Goal: Task Accomplishment & Management: Manage account settings

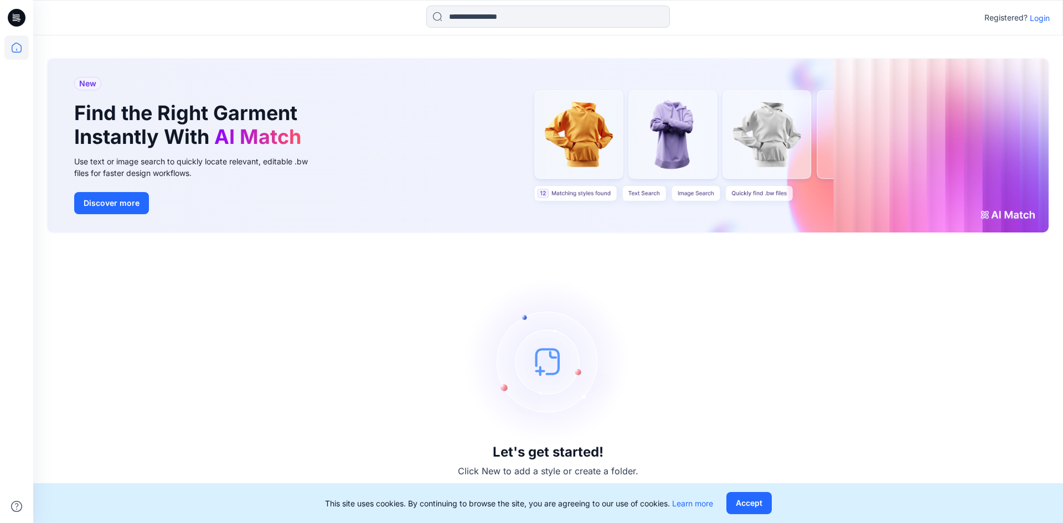
click at [1050, 16] on p "Login" at bounding box center [1040, 18] width 20 height 12
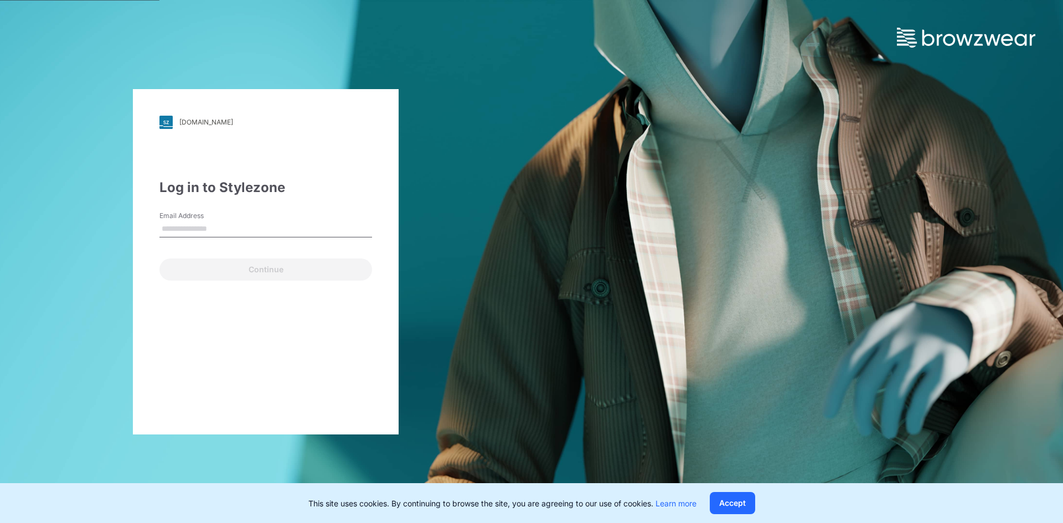
type input "**********"
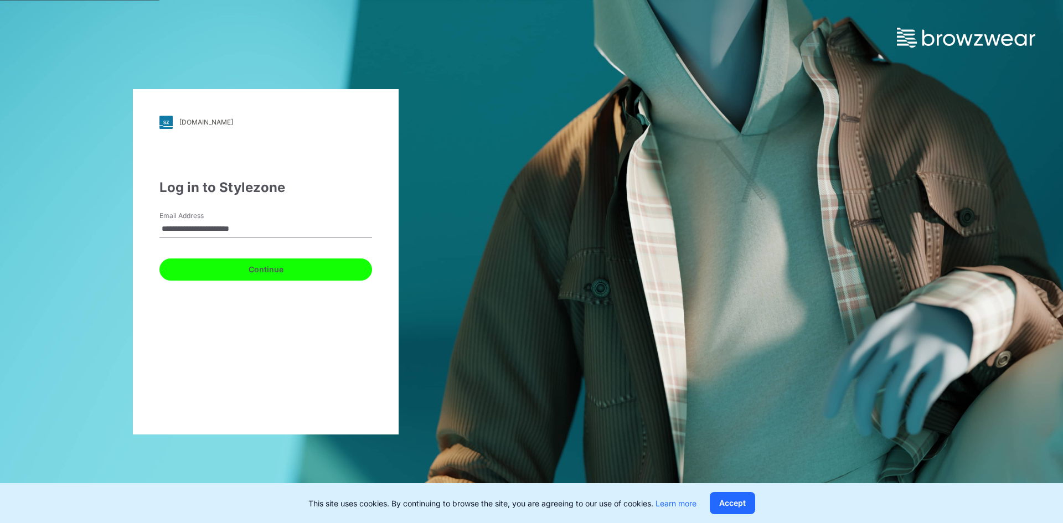
click at [279, 269] on button "Continue" at bounding box center [266, 270] width 213 height 22
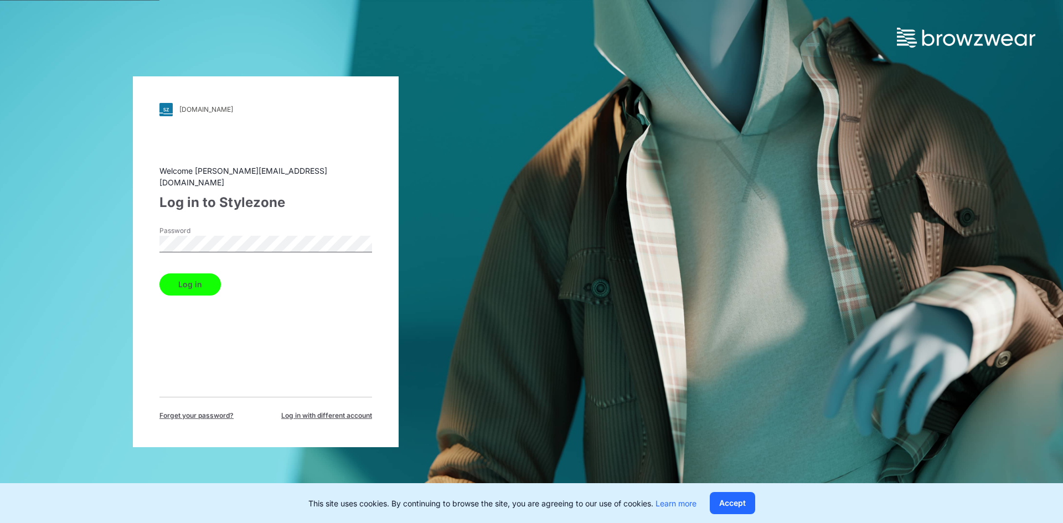
click at [203, 275] on button "Log in" at bounding box center [190, 285] width 61 height 22
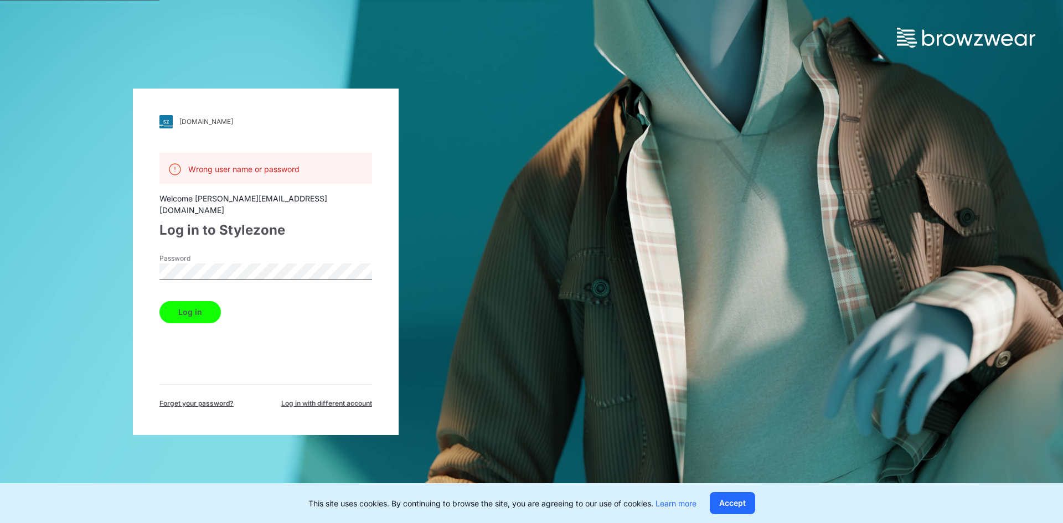
click at [193, 304] on button "Log in" at bounding box center [190, 312] width 61 height 22
click at [156, 264] on div "[DOMAIN_NAME] Loading... Wrong user name or password Welcome [PERSON_NAME][EMAI…" at bounding box center [266, 262] width 266 height 347
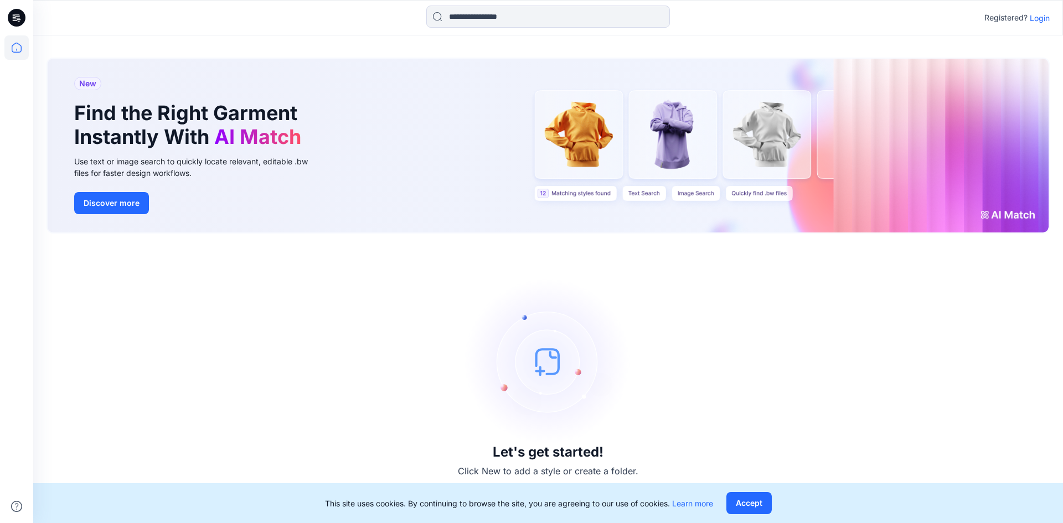
click at [1041, 19] on p "Login" at bounding box center [1040, 18] width 20 height 12
